Goal: Navigation & Orientation: Find specific page/section

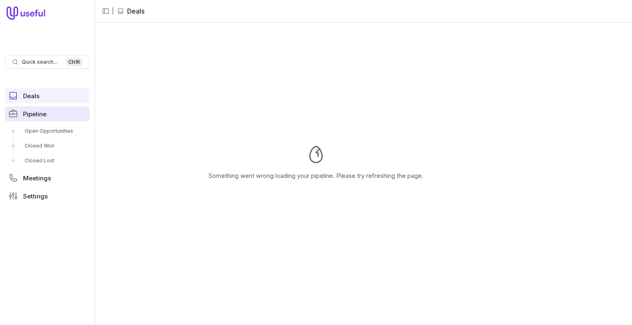
click at [55, 119] on link "Pipeline" at bounding box center [47, 114] width 85 height 15
